Goal: Find specific page/section: Find specific page/section

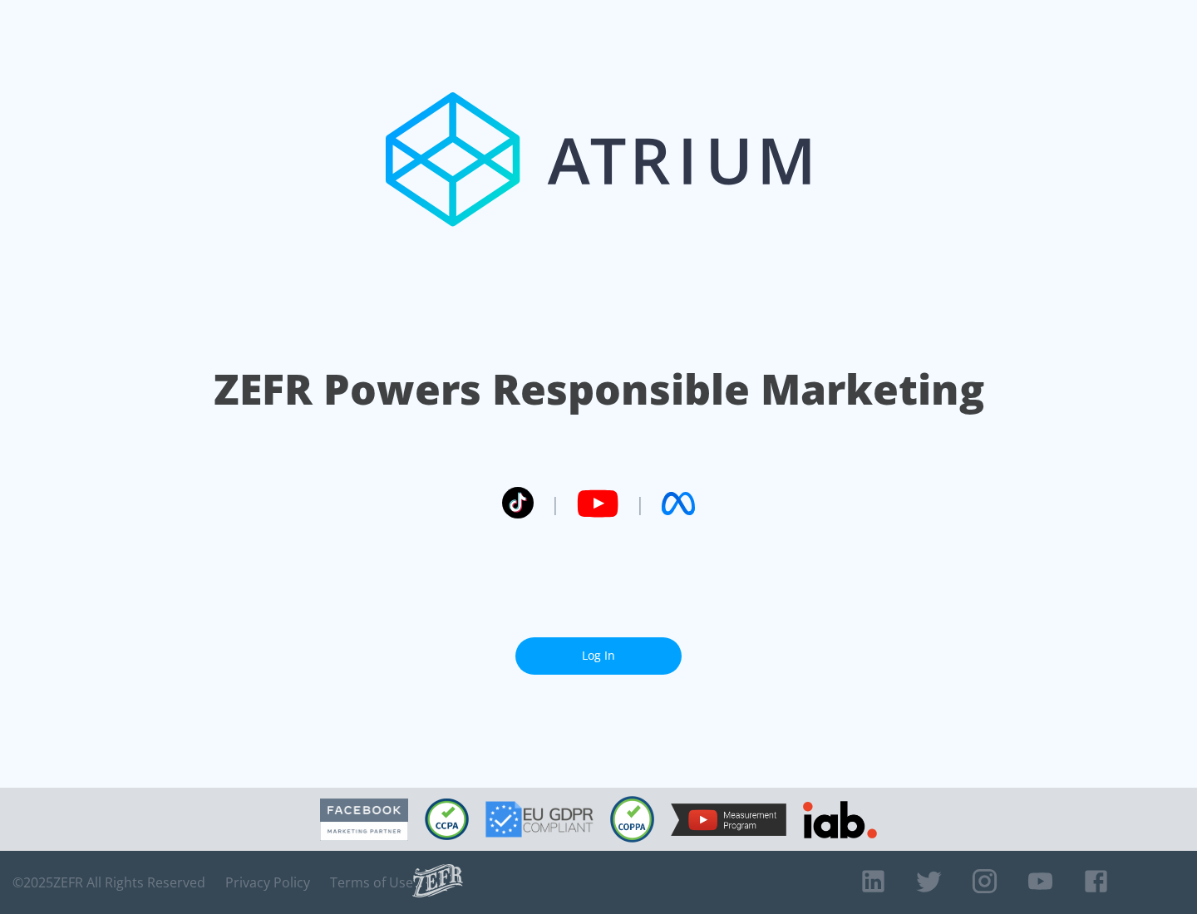
click at [598, 656] on link "Log In" at bounding box center [598, 656] width 166 height 37
